Goal: Navigation & Orientation: Find specific page/section

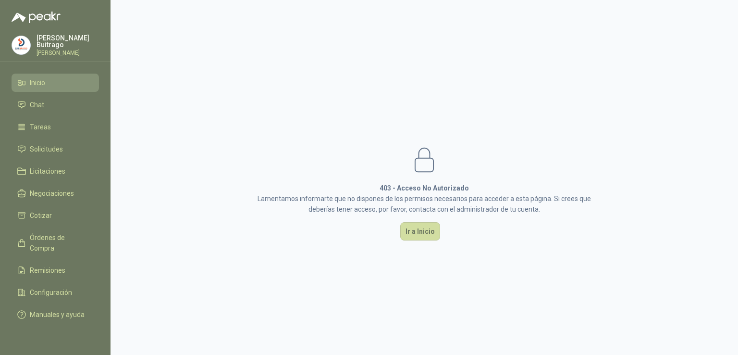
click at [58, 79] on li "Inicio" at bounding box center [55, 82] width 76 height 11
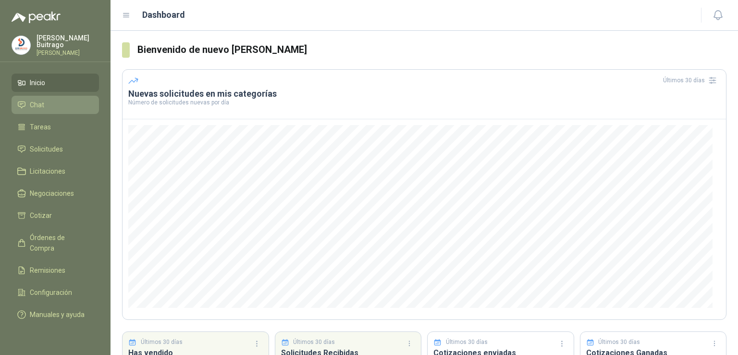
click at [44, 106] on li "Chat" at bounding box center [55, 104] width 76 height 11
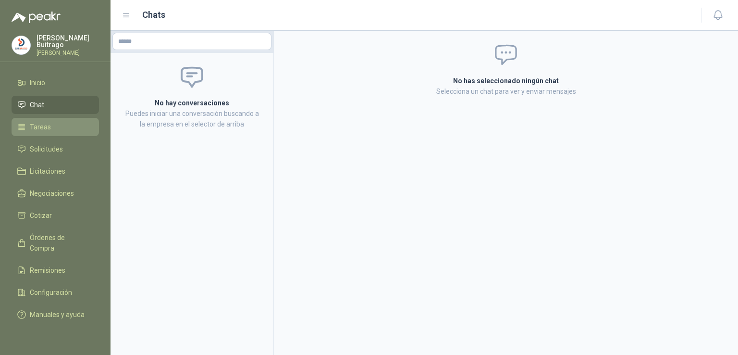
click at [45, 122] on span "Tareas" at bounding box center [40, 127] width 21 height 11
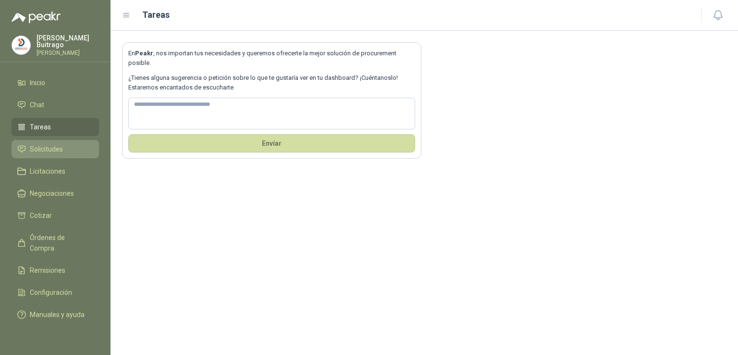
click at [49, 140] on link "Solicitudes" at bounding box center [55, 149] width 87 height 18
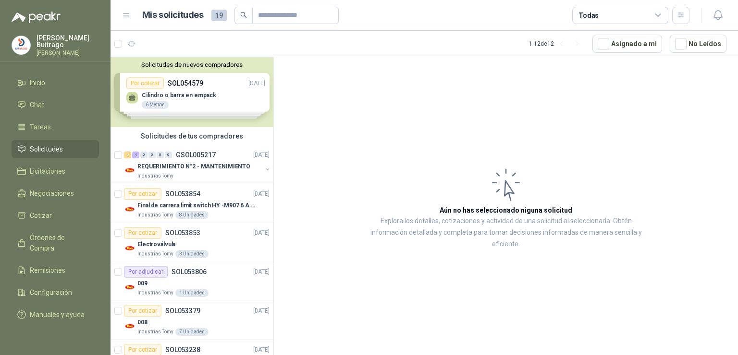
scroll to position [263, 0]
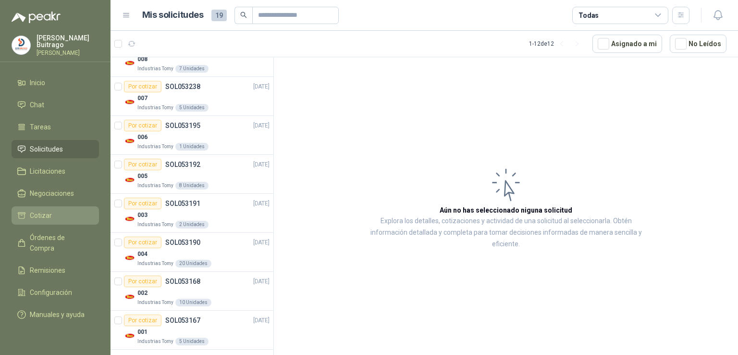
click at [49, 210] on span "Cotizar" at bounding box center [41, 215] width 22 height 11
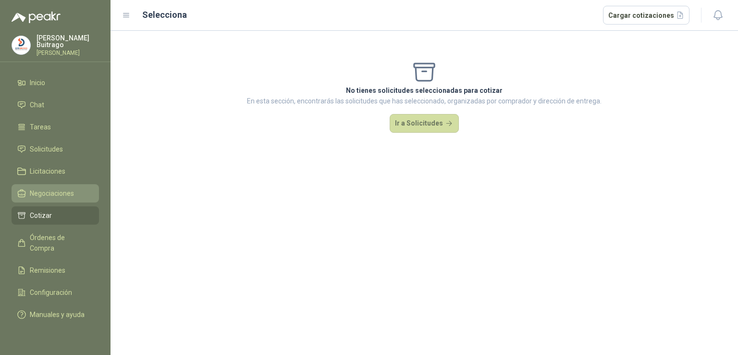
click at [57, 191] on span "Negociaciones" at bounding box center [52, 193] width 44 height 11
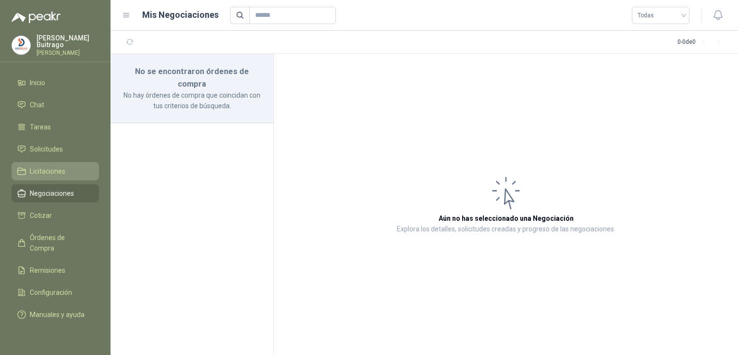
click at [63, 175] on link "Licitaciones" at bounding box center [55, 171] width 87 height 18
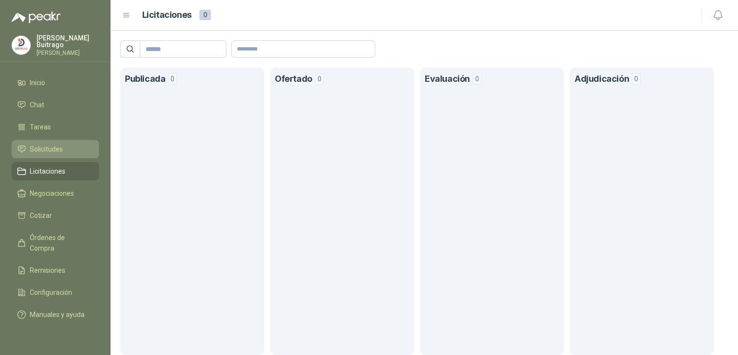
click at [68, 152] on link "Solicitudes" at bounding box center [55, 149] width 87 height 18
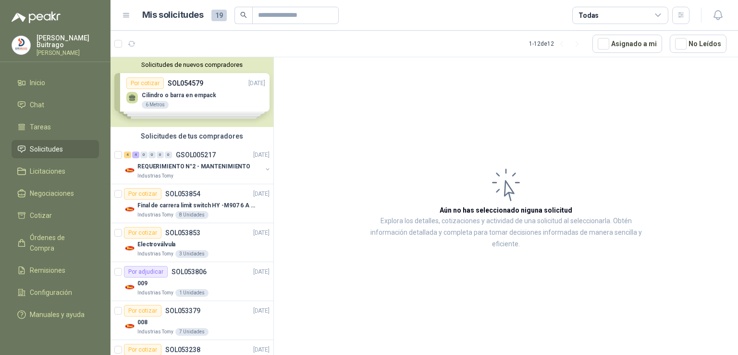
click at [195, 92] on div "Solicitudes de nuevos compradores Por cotizar SOL054579 [DATE] Cilindro o barra…" at bounding box center [192, 92] width 163 height 70
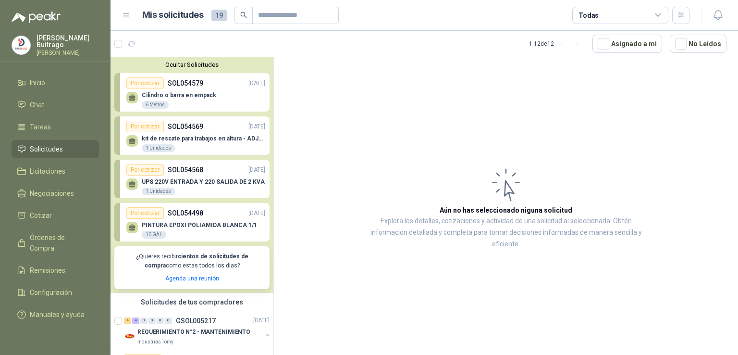
click at [203, 137] on p "kit de rescate para trabajos en altura - ADJUNTAR FICHA TECNICA" at bounding box center [203, 138] width 123 height 7
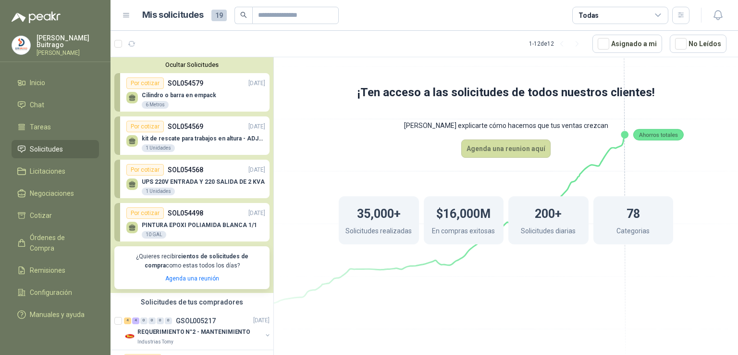
click at [203, 137] on p "kit de rescate para trabajos en altura - ADJUNTAR FICHA TECNICA" at bounding box center [203, 138] width 123 height 7
click at [165, 97] on p "Cilindro o barra en empack" at bounding box center [179, 95] width 74 height 7
click at [145, 83] on div "Por cotizar" at bounding box center [144, 83] width 37 height 12
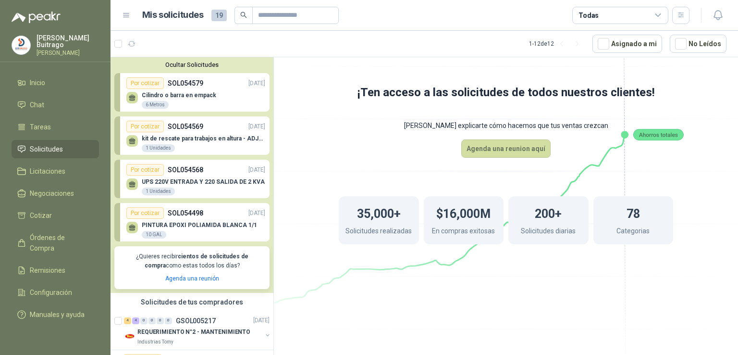
click at [145, 83] on div "Por cotizar" at bounding box center [144, 83] width 37 height 12
click at [177, 180] on p "UPS 220V ENTRADA Y 220 SALIDA DE 2 KVA" at bounding box center [203, 181] width 123 height 7
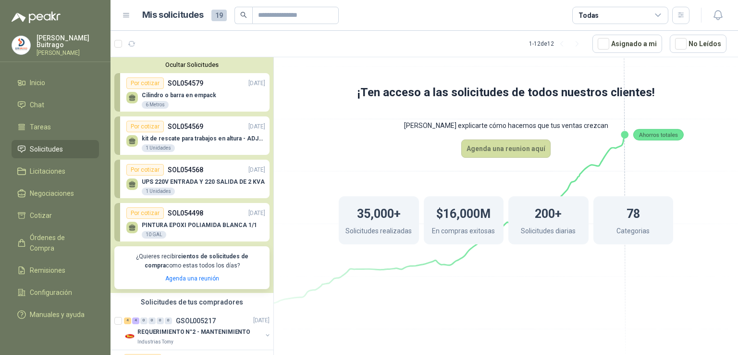
click at [190, 224] on p "PINTURA EPOXI POLIAMIDA BLANCA 1/1" at bounding box center [199, 224] width 115 height 7
click at [195, 277] on link "Agenda una reunión" at bounding box center [192, 278] width 54 height 7
